Goal: Information Seeking & Learning: Learn about a topic

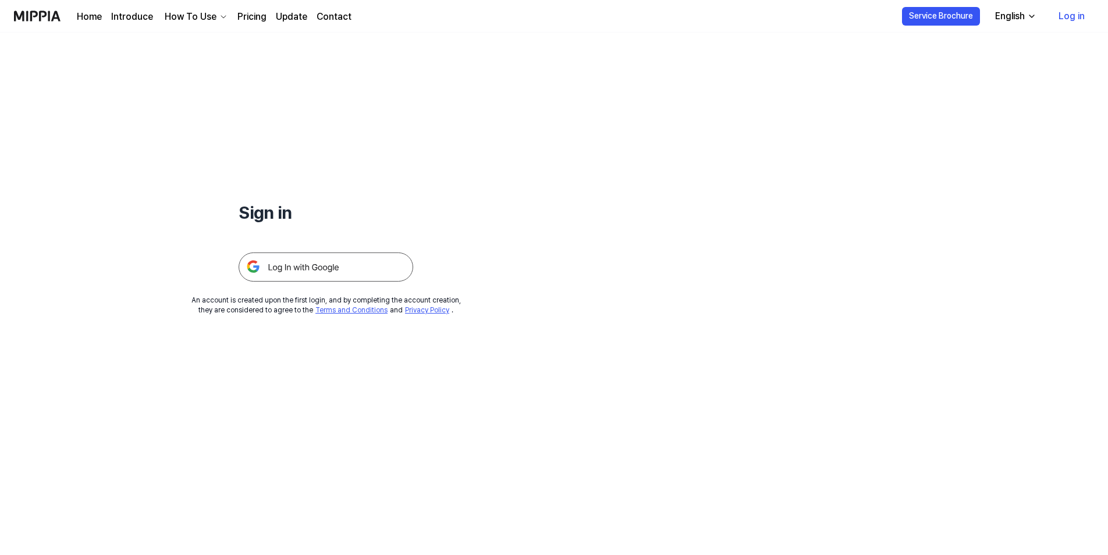
click at [325, 270] on img at bounding box center [326, 267] width 175 height 29
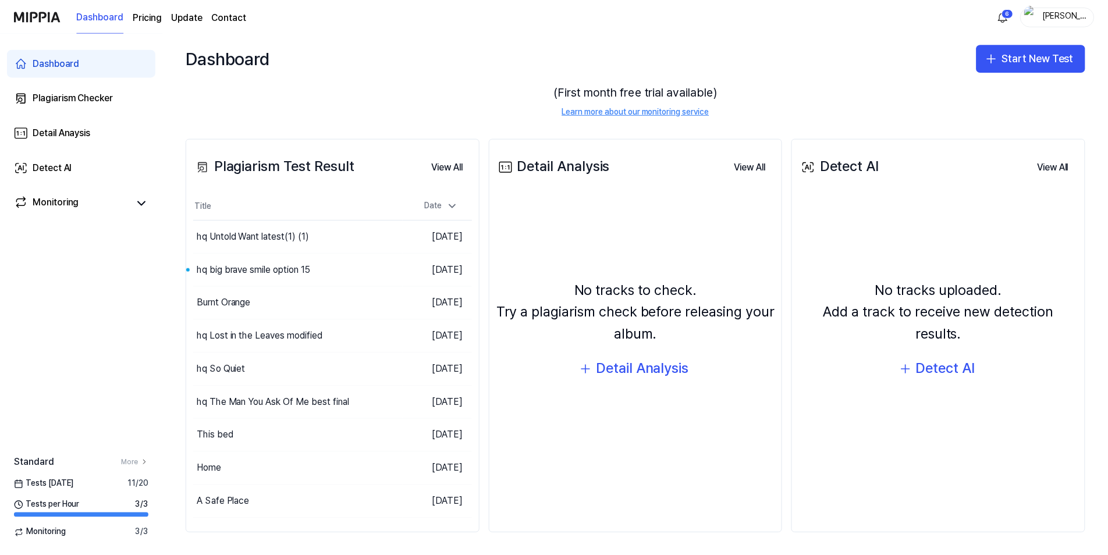
scroll to position [84, 0]
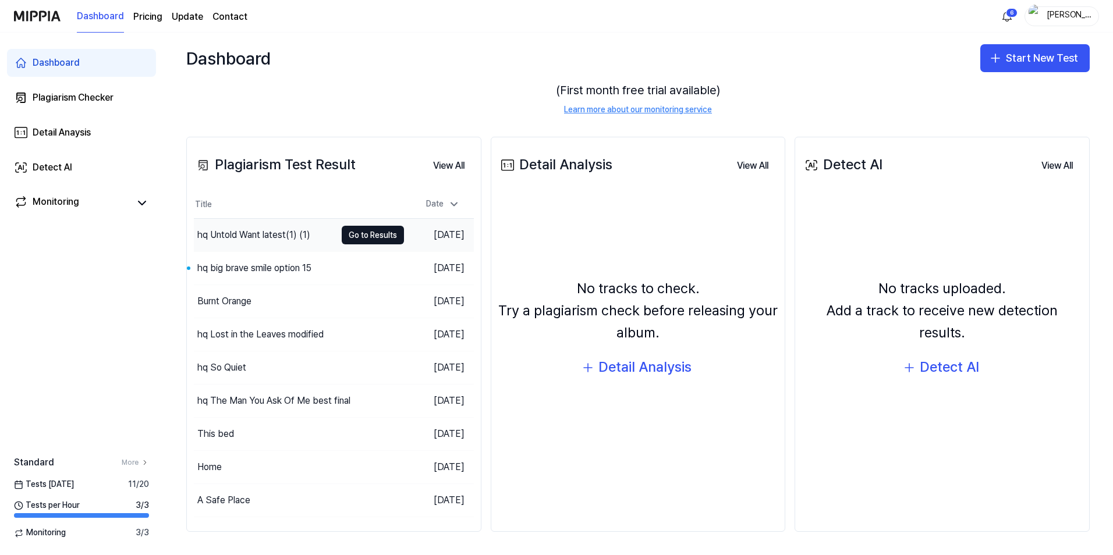
click at [267, 230] on div "hq Untold Want latest(1) (1)" at bounding box center [253, 235] width 113 height 14
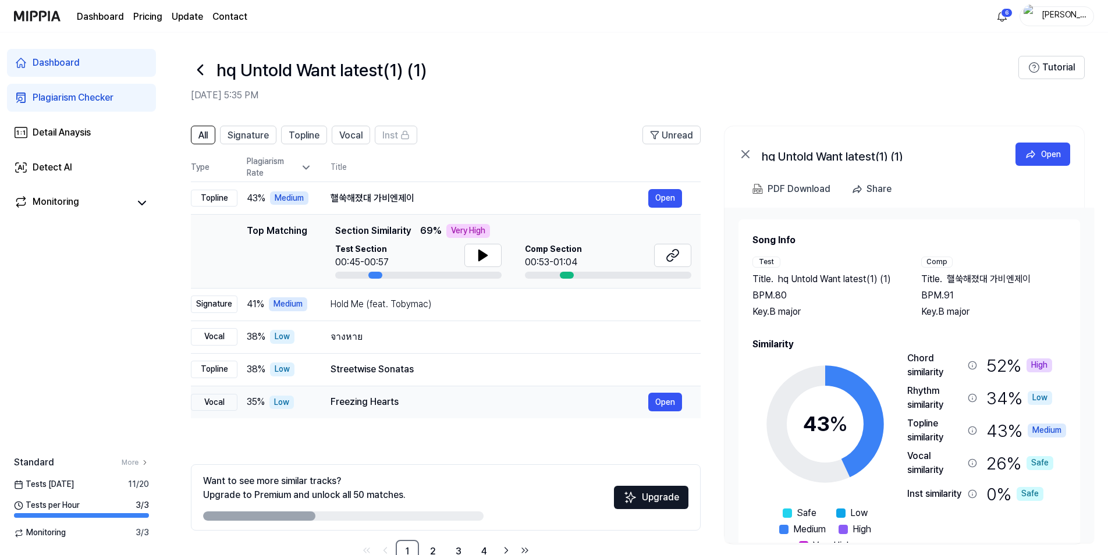
scroll to position [31, 0]
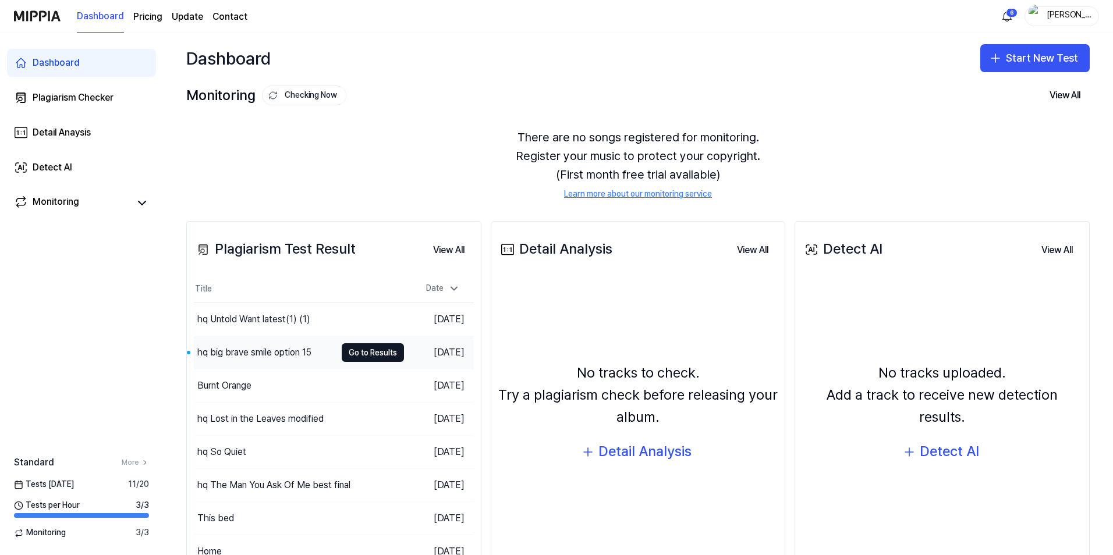
click at [267, 346] on div "hq big brave smile option 15" at bounding box center [254, 353] width 114 height 14
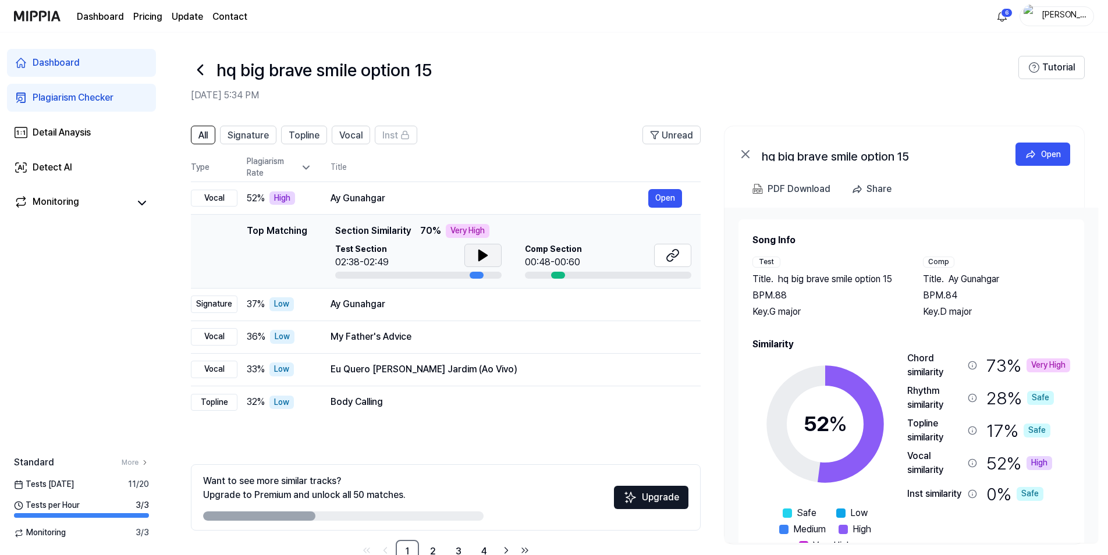
click at [481, 257] on icon at bounding box center [483, 255] width 8 height 10
click at [670, 256] on icon at bounding box center [673, 256] width 14 height 14
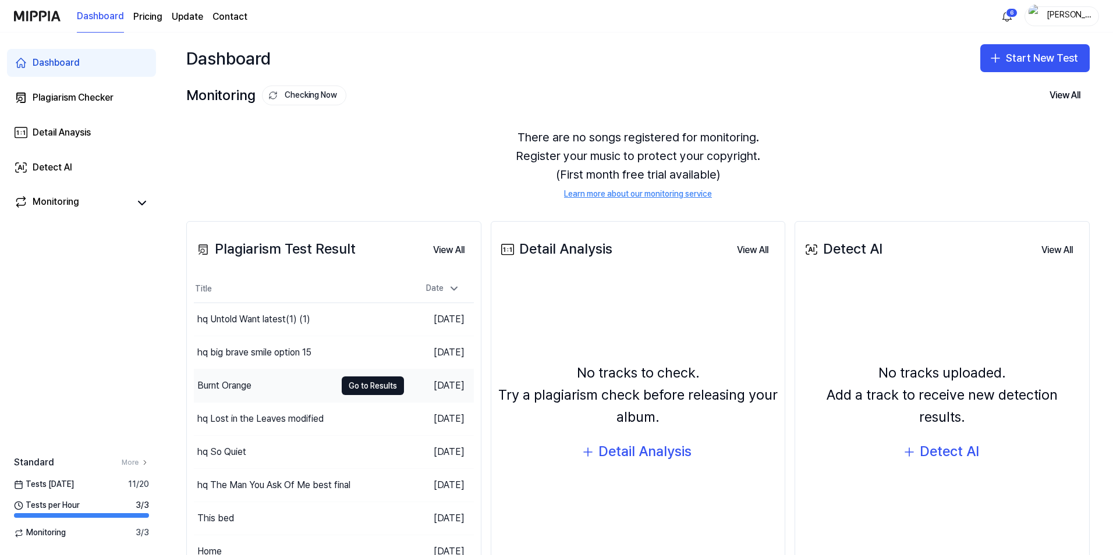
click at [225, 380] on div "Burnt Orange" at bounding box center [224, 386] width 54 height 14
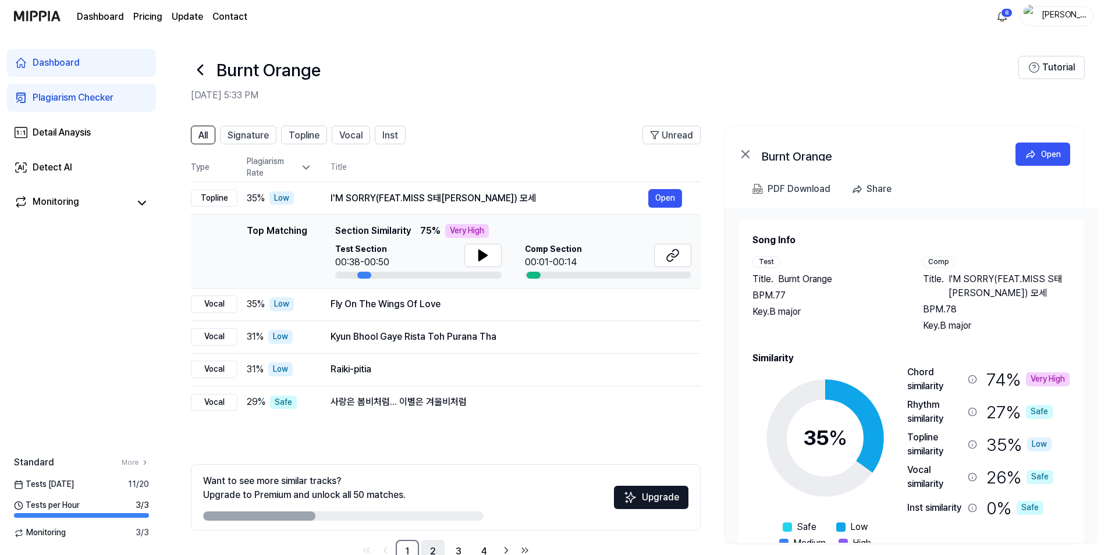
click at [434, 550] on link "2" at bounding box center [432, 551] width 23 height 23
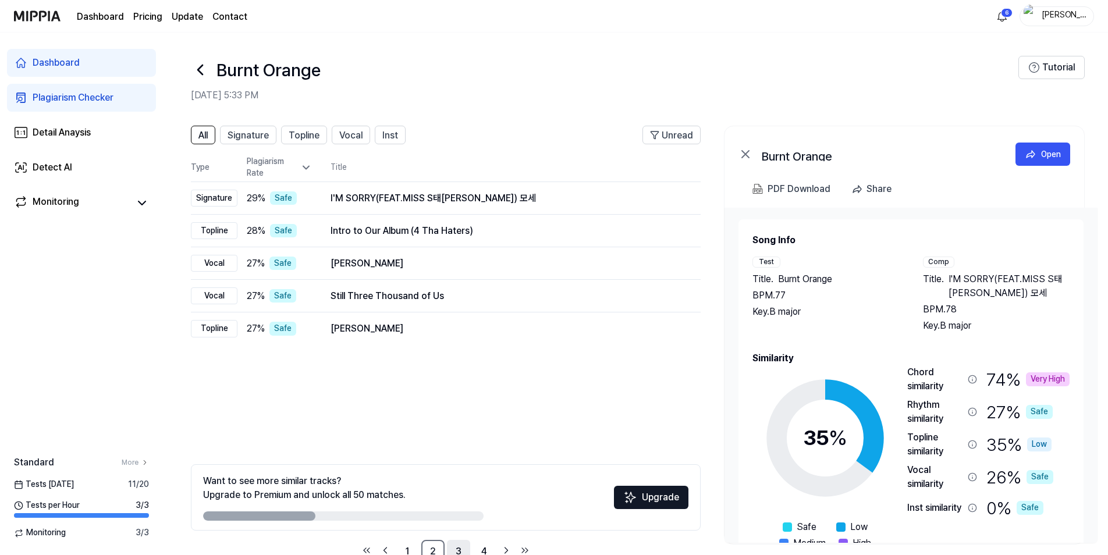
click at [459, 550] on link "3" at bounding box center [458, 551] width 23 height 23
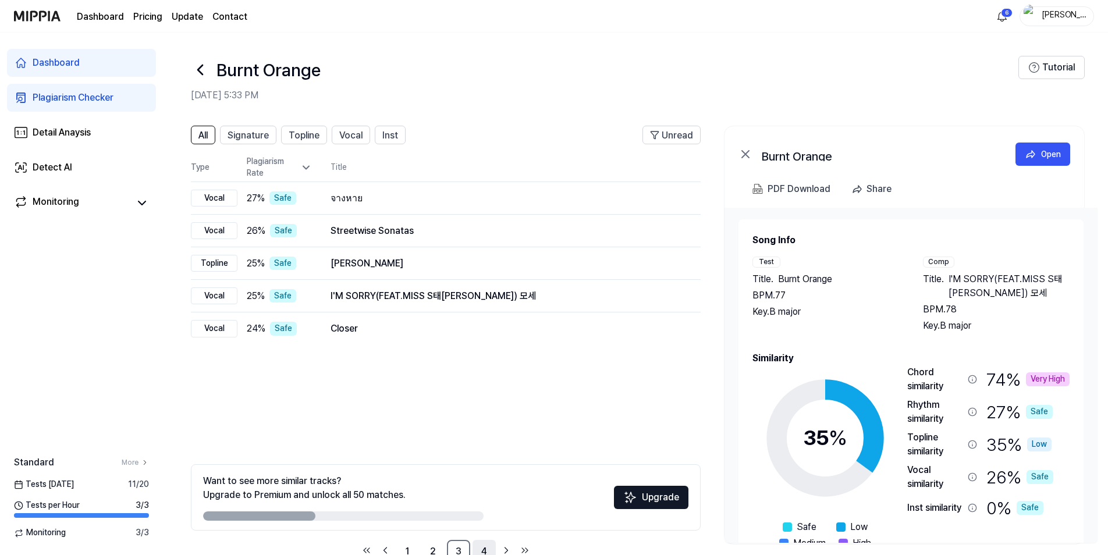
click at [484, 545] on link "4" at bounding box center [484, 551] width 23 height 23
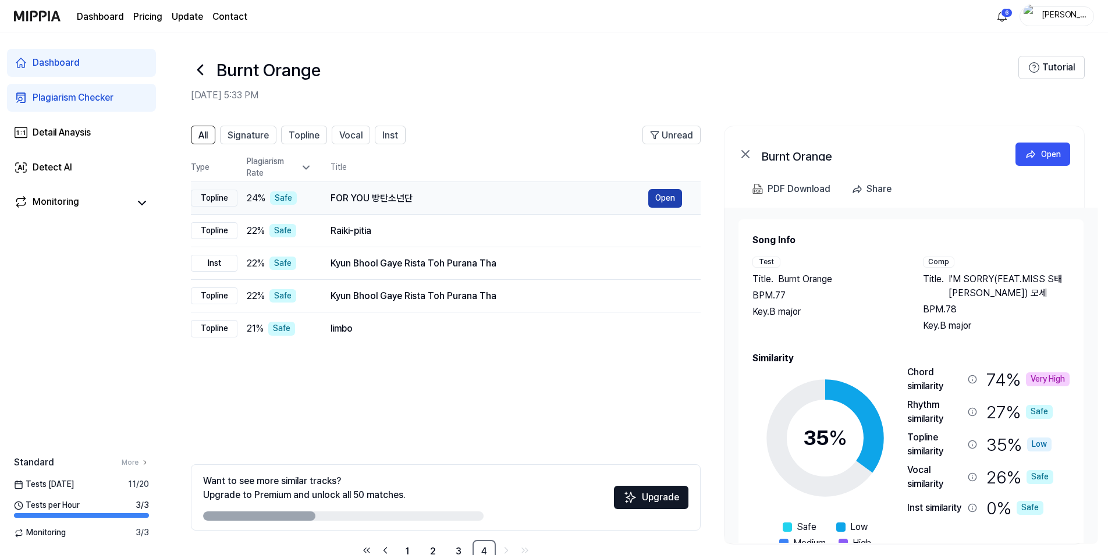
click at [665, 199] on button "Open" at bounding box center [665, 198] width 34 height 19
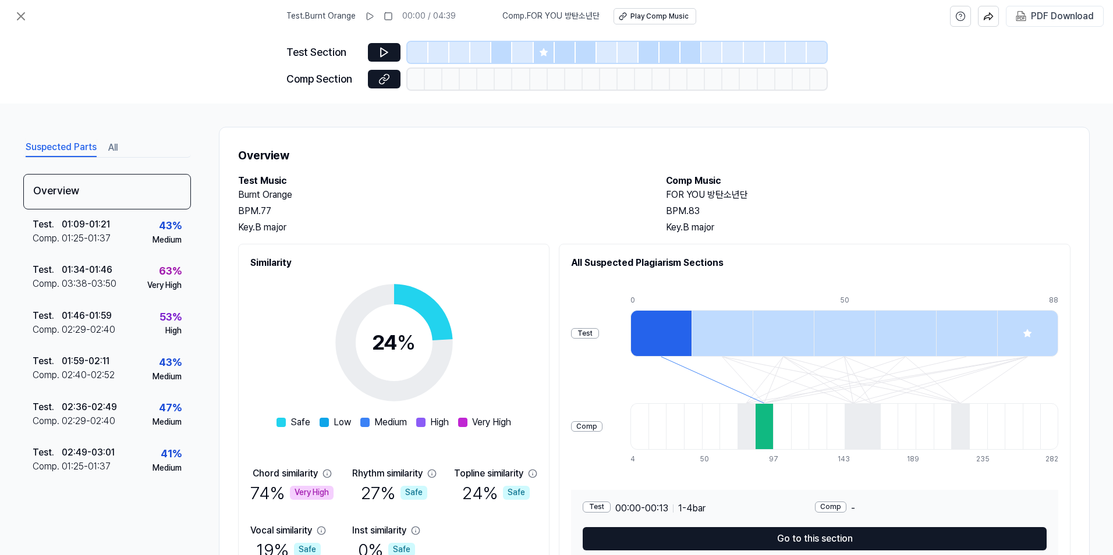
scroll to position [58, 0]
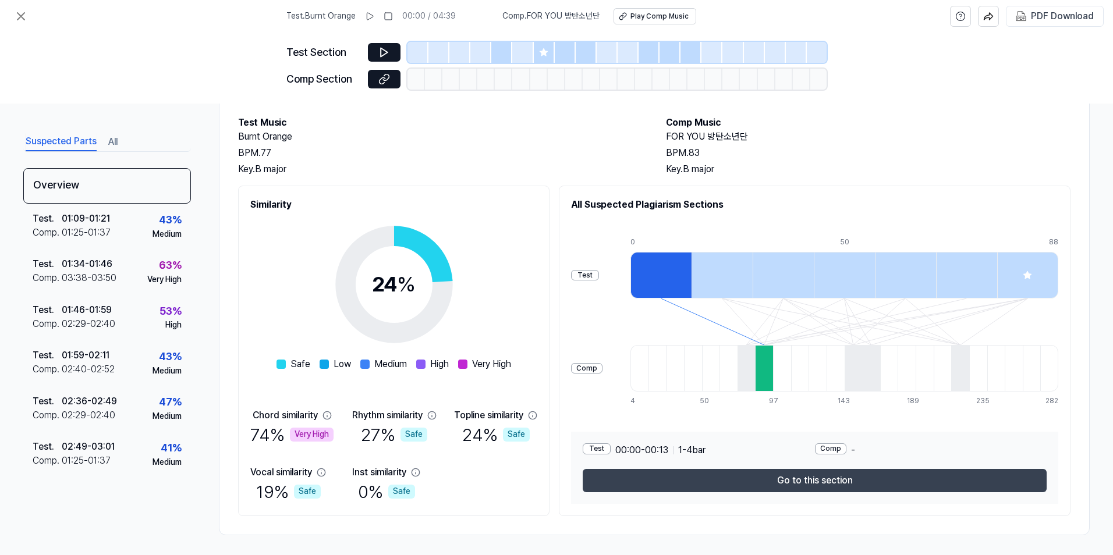
click at [837, 477] on button "Go to this section" at bounding box center [815, 480] width 464 height 23
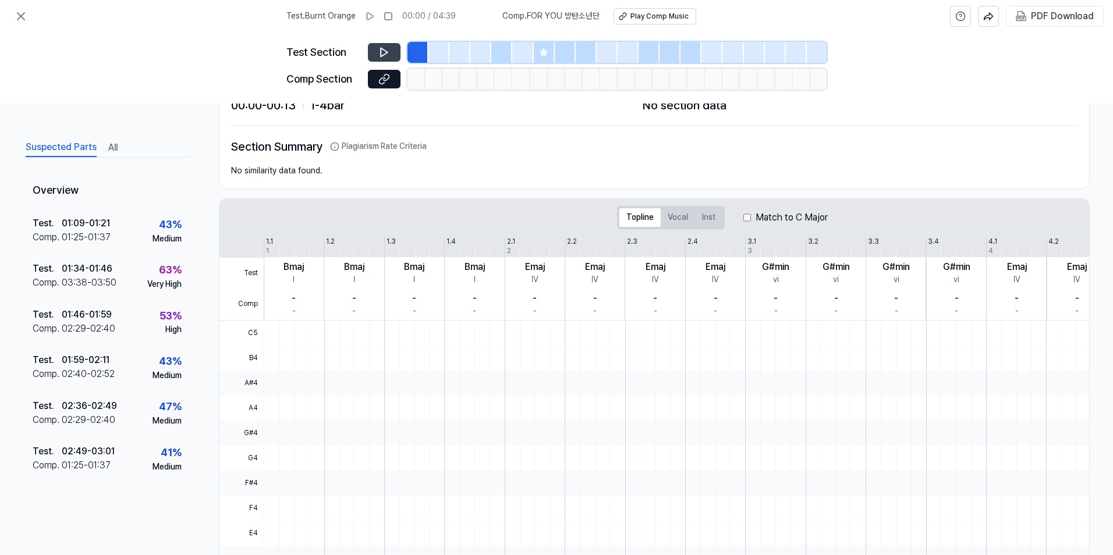
click at [389, 52] on icon at bounding box center [384, 53] width 12 height 12
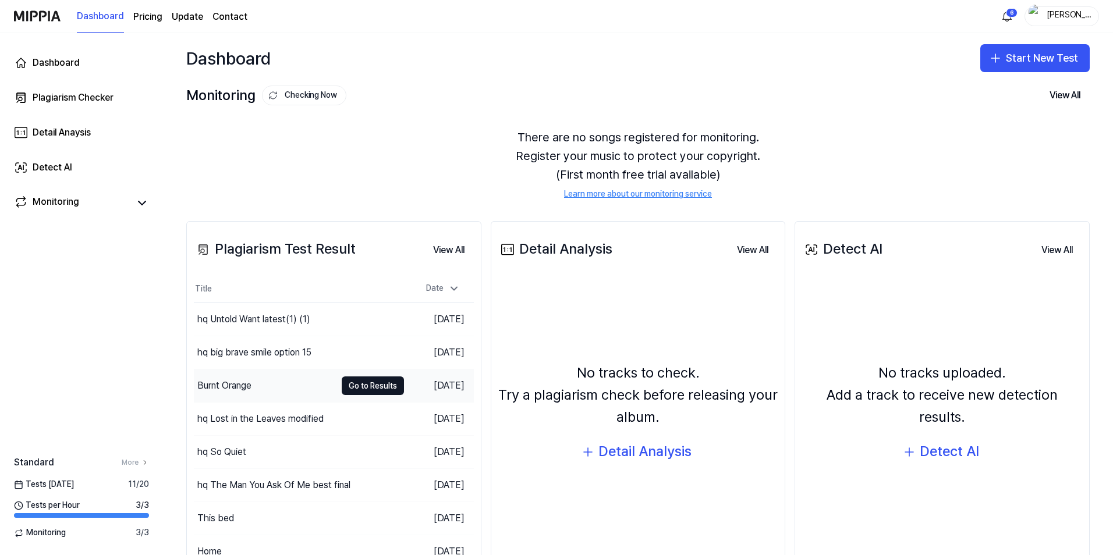
click at [232, 387] on div "Burnt Orange" at bounding box center [224, 386] width 54 height 14
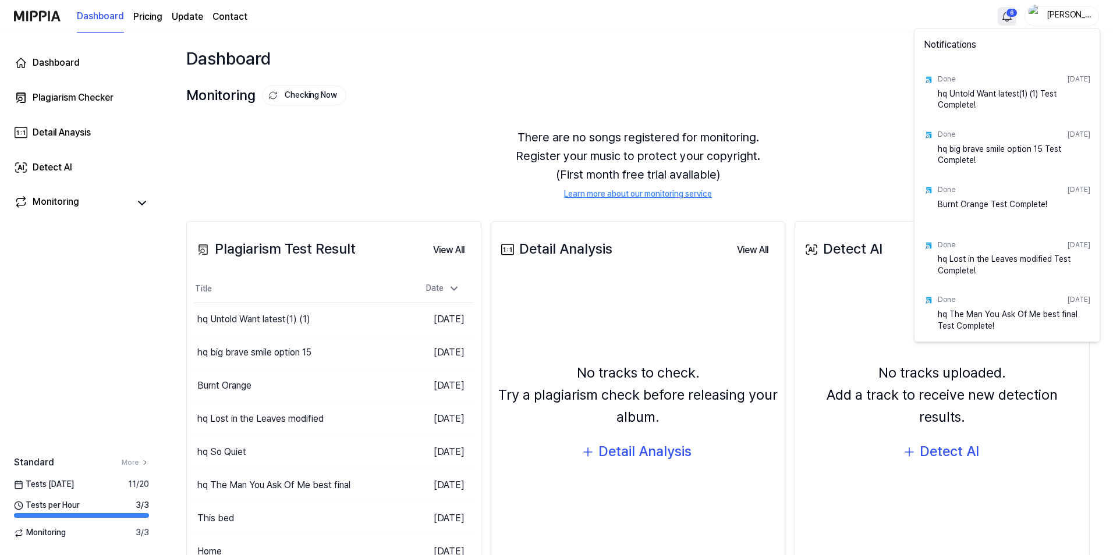
click at [1010, 18] on html "Dashboard Pricing Update Contact 6 [PERSON_NAME] Dashboard Plagiarism Checker D…" at bounding box center [556, 277] width 1113 height 555
